Goal: Find specific page/section: Find specific page/section

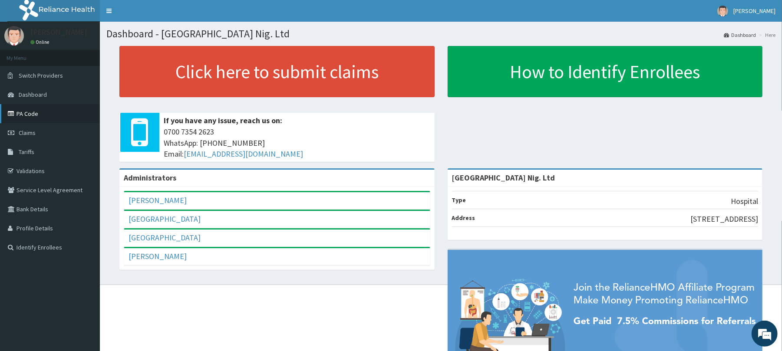
click at [56, 116] on link "PA Code" at bounding box center [50, 113] width 100 height 19
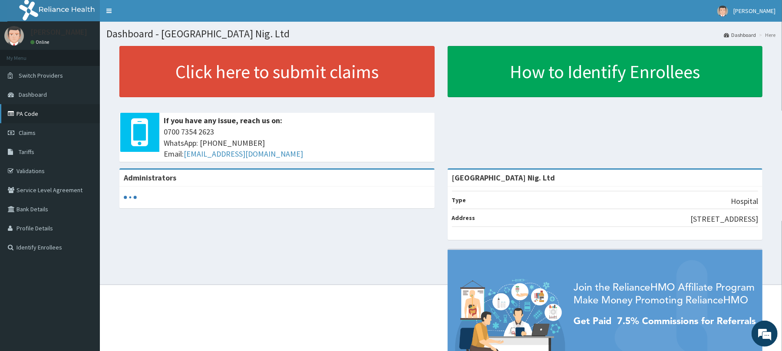
click at [51, 119] on link "PA Code" at bounding box center [50, 113] width 100 height 19
